Goal: Communication & Community: Answer question/provide support

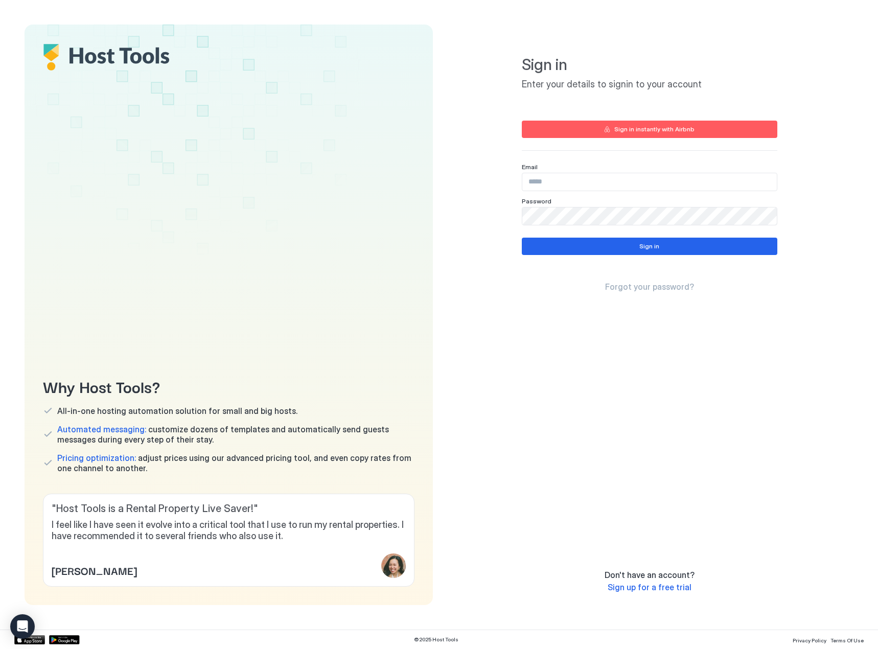
click at [614, 184] on input "Input Field" at bounding box center [649, 181] width 254 height 17
type input "*"
type input "**********"
click at [569, 246] on button "Sign in" at bounding box center [650, 246] width 256 height 17
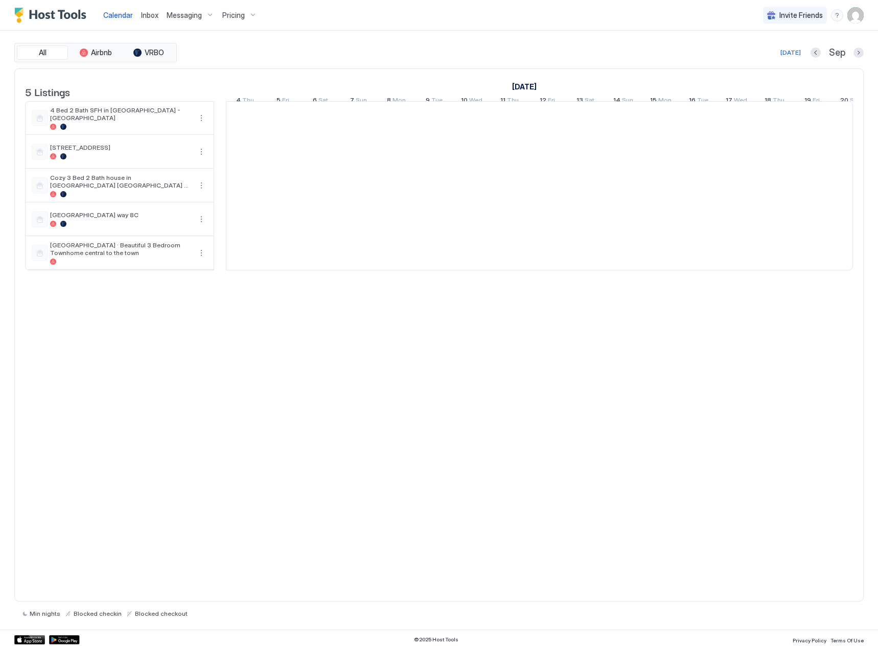
scroll to position [0, 568]
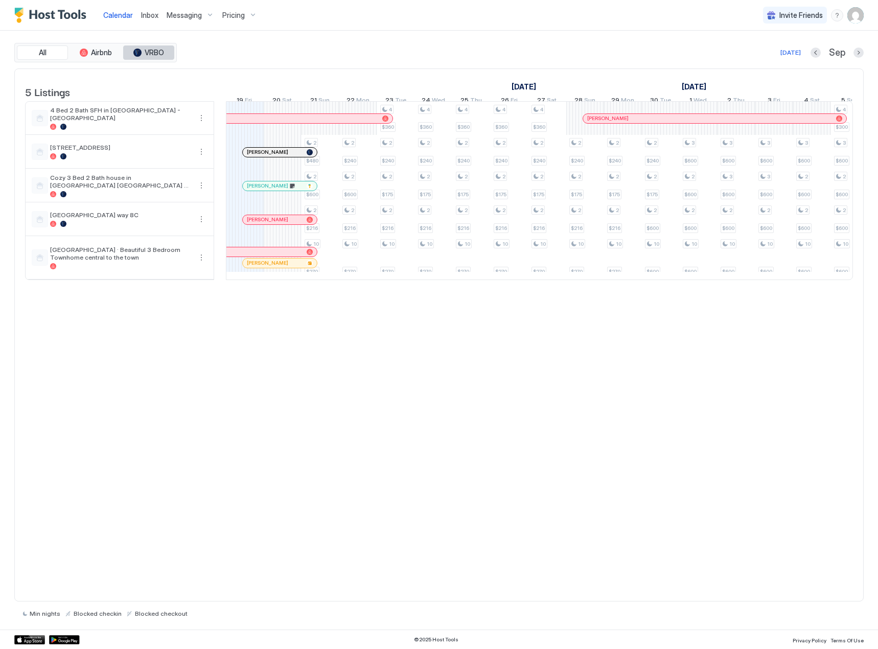
click at [141, 49] on div "tab-group" at bounding box center [137, 53] width 8 height 8
click at [111, 159] on div at bounding box center [120, 156] width 141 height 6
click at [268, 156] on div at bounding box center [268, 152] width 8 height 8
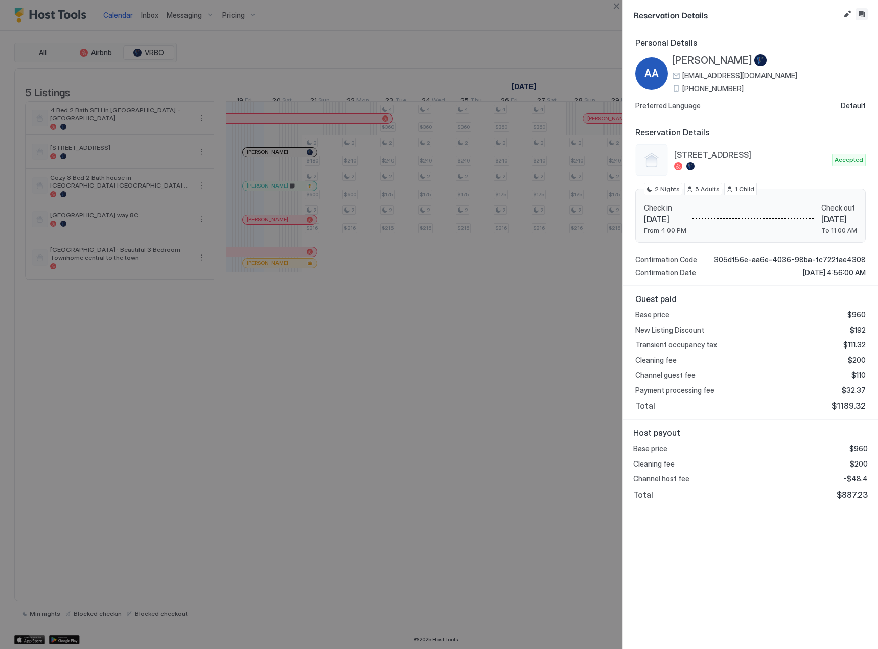
click at [860, 13] on button "Inbox" at bounding box center [861, 14] width 12 height 12
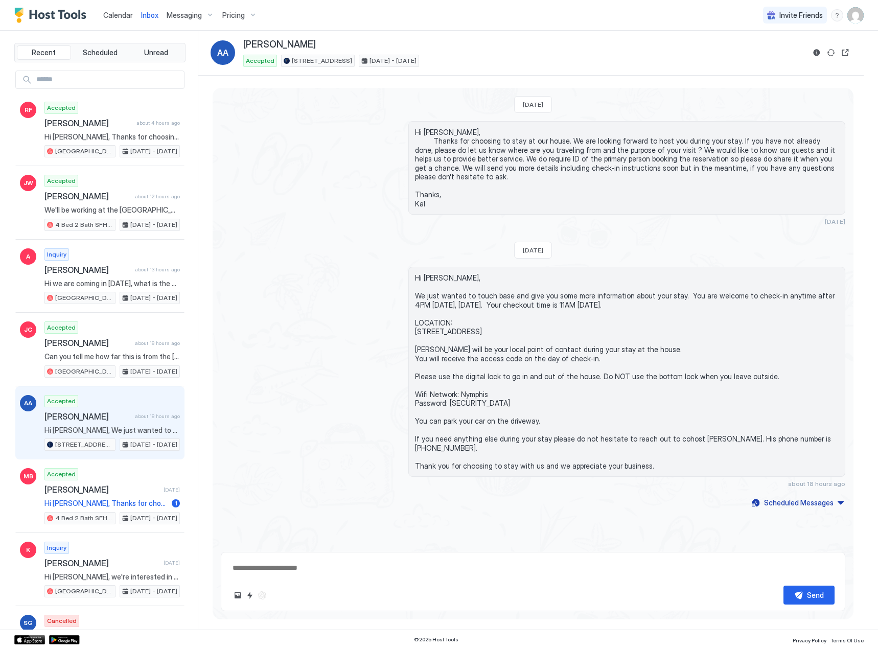
click at [334, 567] on textarea at bounding box center [532, 568] width 603 height 19
click at [829, 497] on div "Scheduled Messages" at bounding box center [798, 502] width 69 height 11
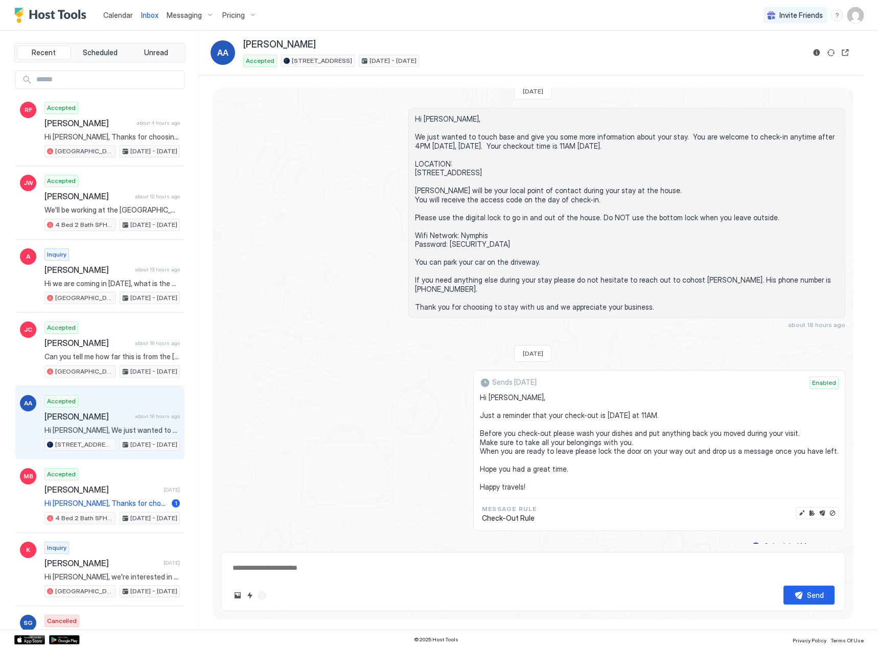
click at [448, 555] on div "Send" at bounding box center [533, 581] width 624 height 59
click at [831, 540] on button "Scheduled Messages" at bounding box center [797, 546] width 95 height 14
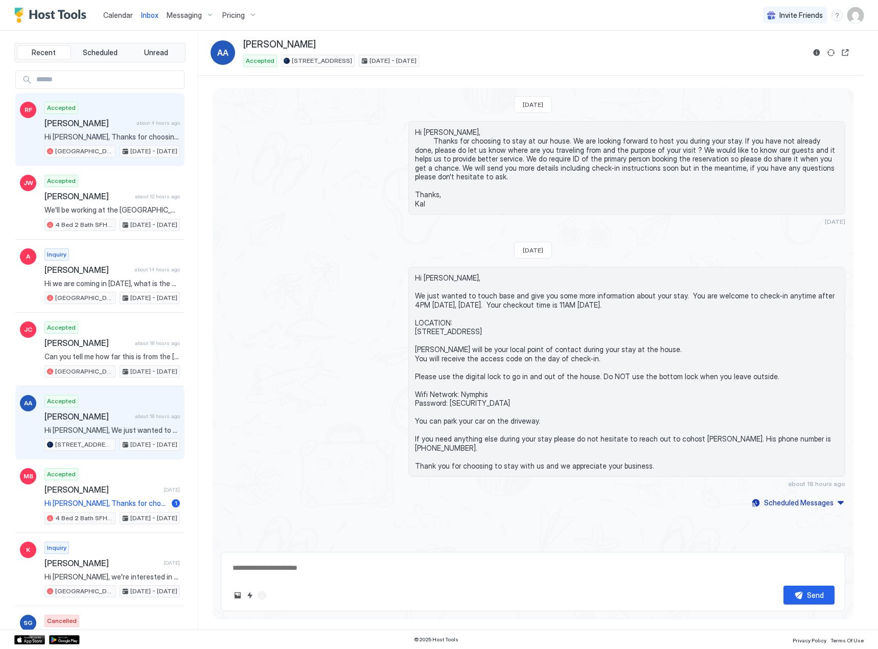
type textarea "*"
